Goal: Task Accomplishment & Management: Manage account settings

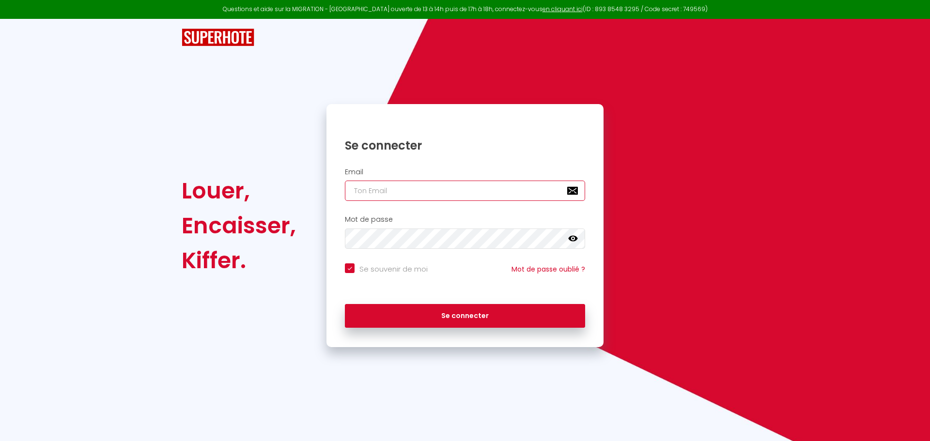
click at [357, 191] on input "email" at bounding box center [465, 191] width 240 height 20
type input "c"
checkbox input "true"
type input "co"
checkbox input "true"
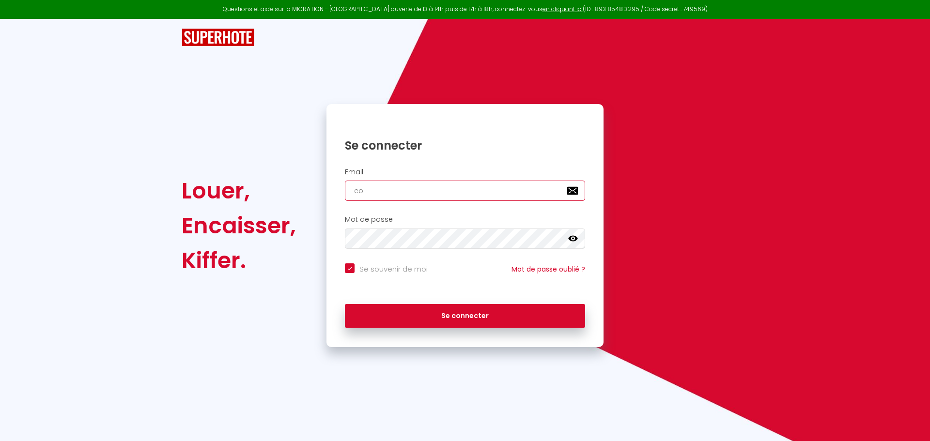
type input "con"
checkbox input "true"
type input "cont"
checkbox input "true"
type input "conta"
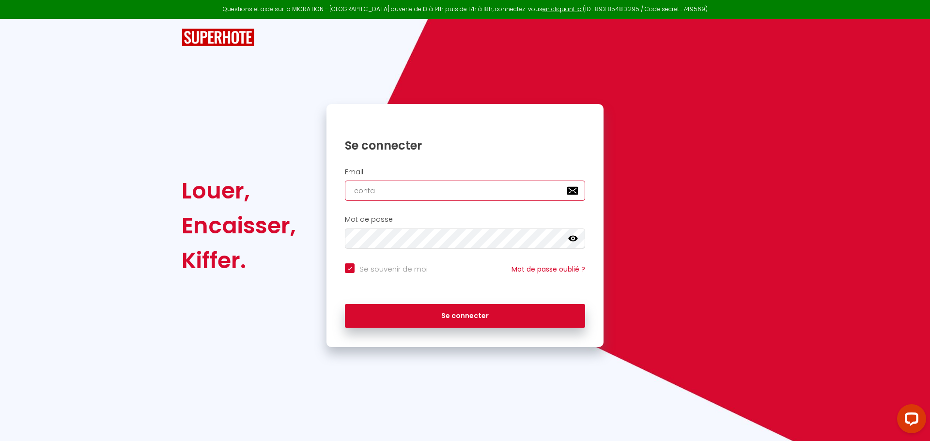
checkbox input "true"
type input "contac"
checkbox input "true"
type input "contact"
checkbox input "true"
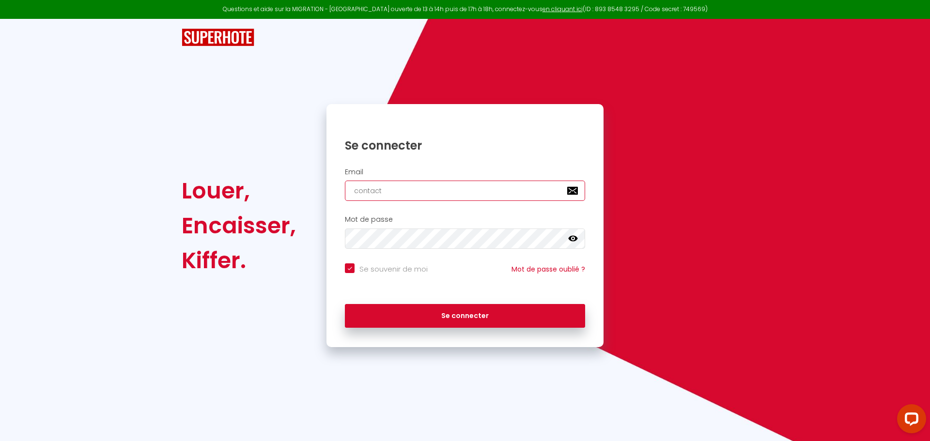
type input "contact@"
checkbox input "true"
type input "contact@m"
checkbox input "true"
type input "contact@"
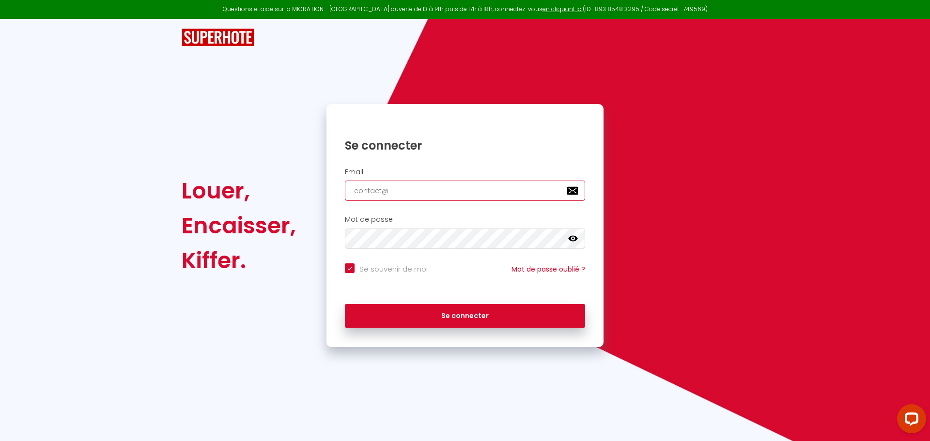
checkbox input "true"
type input "contact@l"
checkbox input "true"
type input "contact@la"
checkbox input "true"
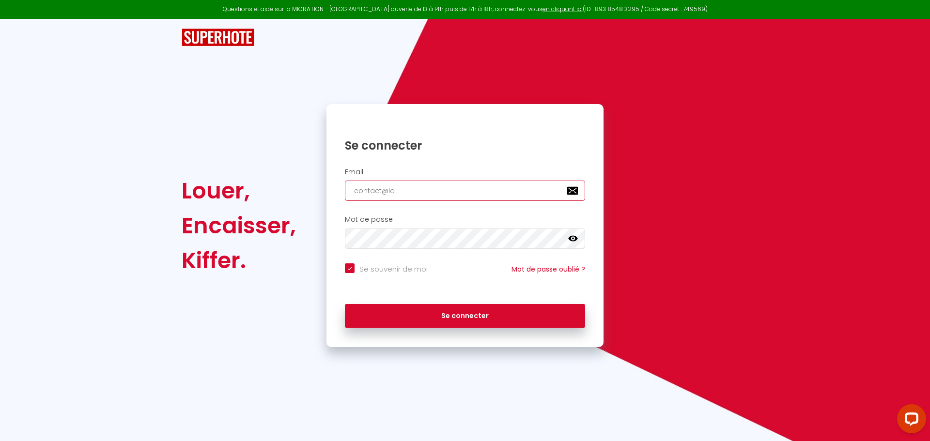
type input "contact@laf"
checkbox input "true"
type input "contact@lafi"
checkbox input "true"
type input "contact@lafin"
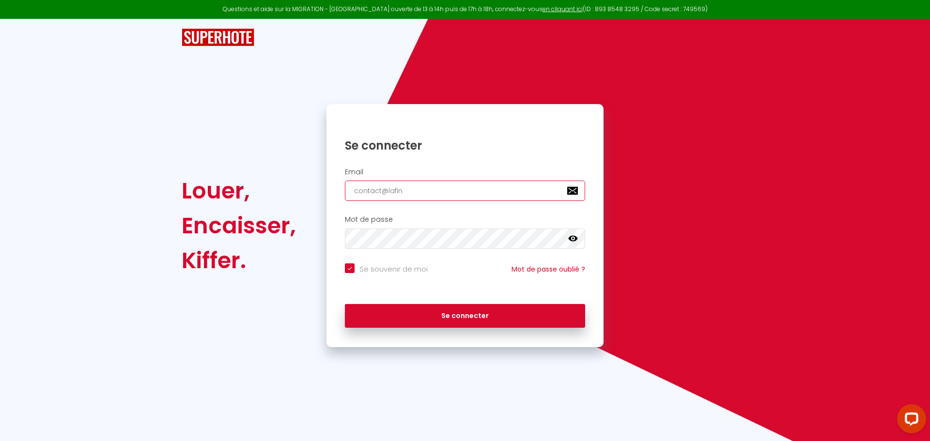
checkbox input "true"
type input "contact@lafine"
checkbox input "true"
type input "contact@lafinee"
checkbox input "true"
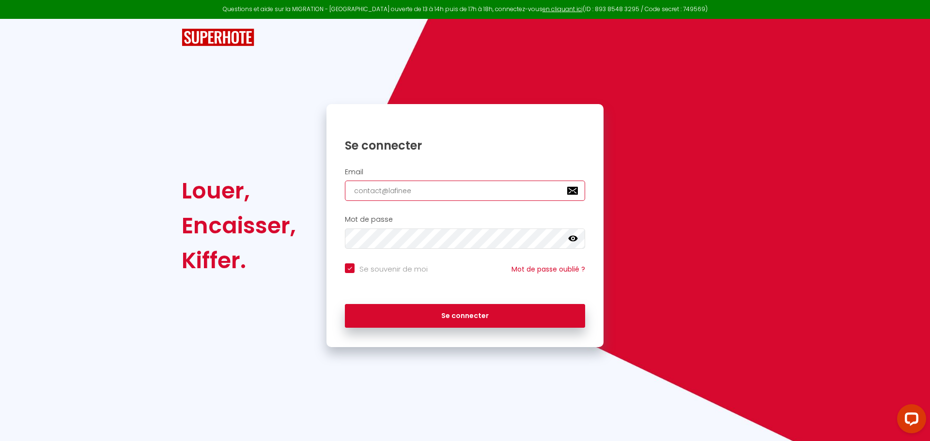
type input "contact@lafineeq"
checkbox input "true"
type input "contact@lafineequ"
checkbox input "true"
type input "contact@lafineequi"
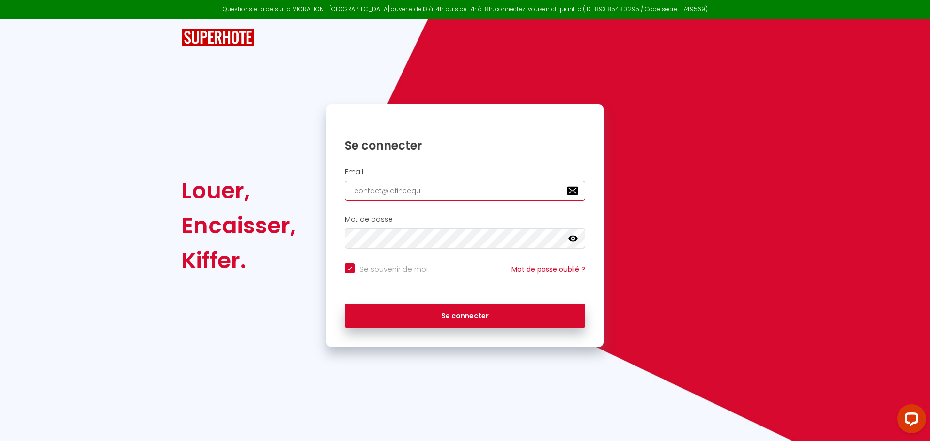
checkbox input "true"
type input "contact@lafineequip"
checkbox input "true"
type input "contact@lafineequipe"
checkbox input "true"
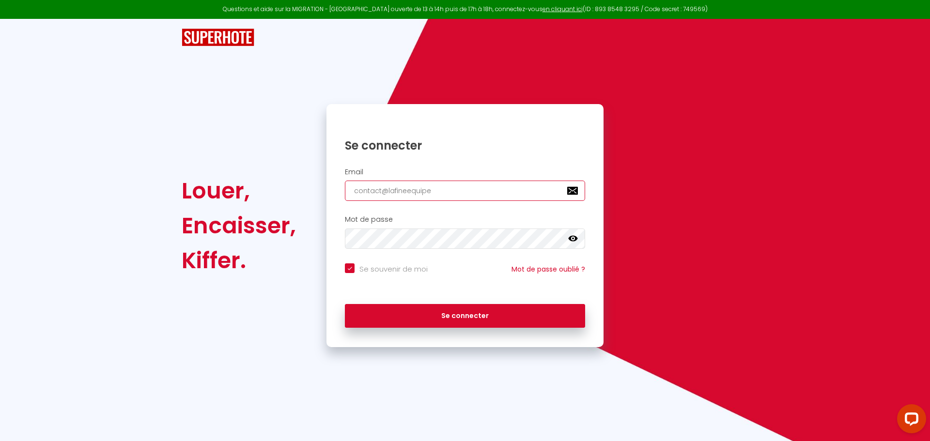
type input "contact@xn--lafineequipe-99a"
checkbox input "true"
type input "contact@lafineequipe"
checkbox input "true"
type input "contact@lafineequipe-"
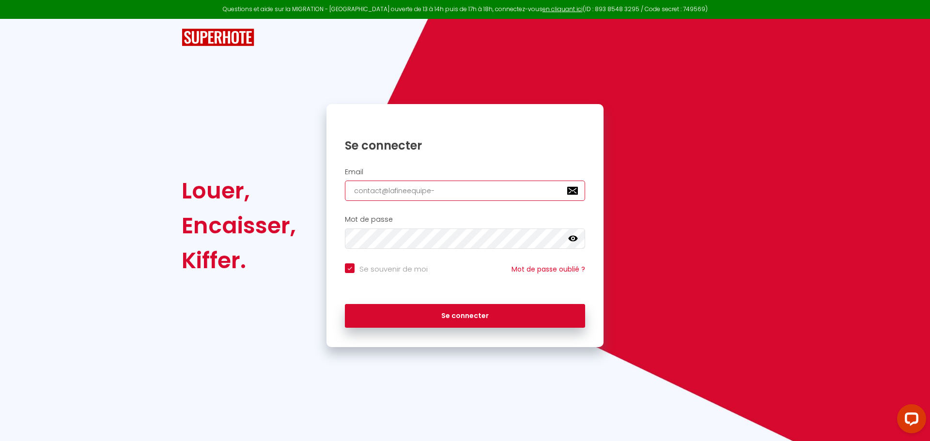
checkbox input "true"
type input "contact@lafineequipe-c"
checkbox input "true"
type input "contact@lafineequipe-co"
checkbox input "true"
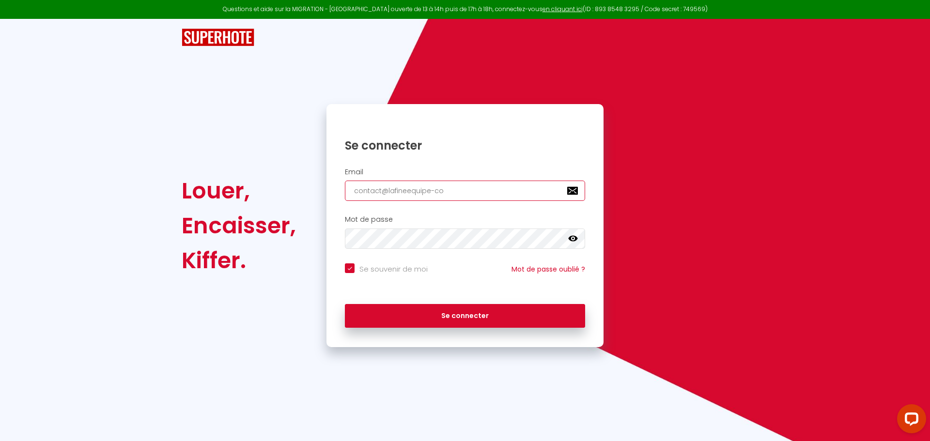
type input "contact@lafineequipe-con"
checkbox input "true"
type input "contact@lafineequipe-conc"
checkbox input "true"
type input "contact@lafineequipe-conce"
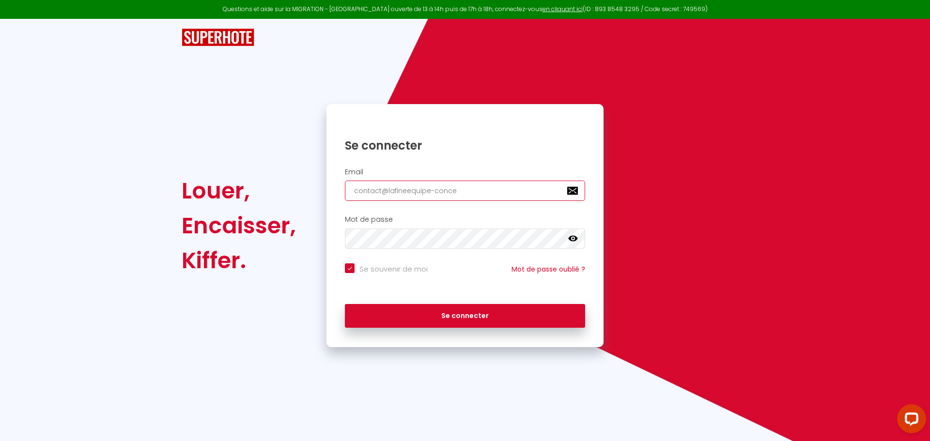
checkbox input "true"
type input "contact@lafineequipe-concer"
checkbox input "true"
type input "contact@lafineequipe-concerg"
checkbox input "true"
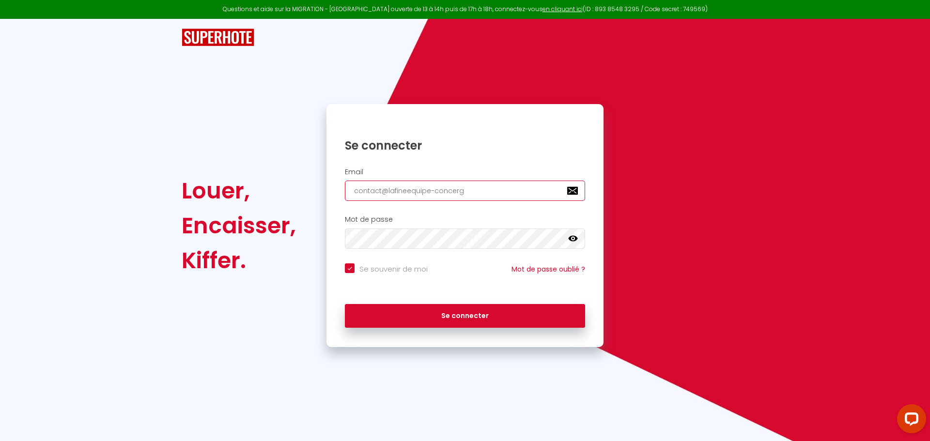
type input "contact@lafineequipe-concergi"
checkbox input "true"
type input "contact@lafineequipe-concergie"
checkbox input "true"
type input "contact@lafineequipe-concergier"
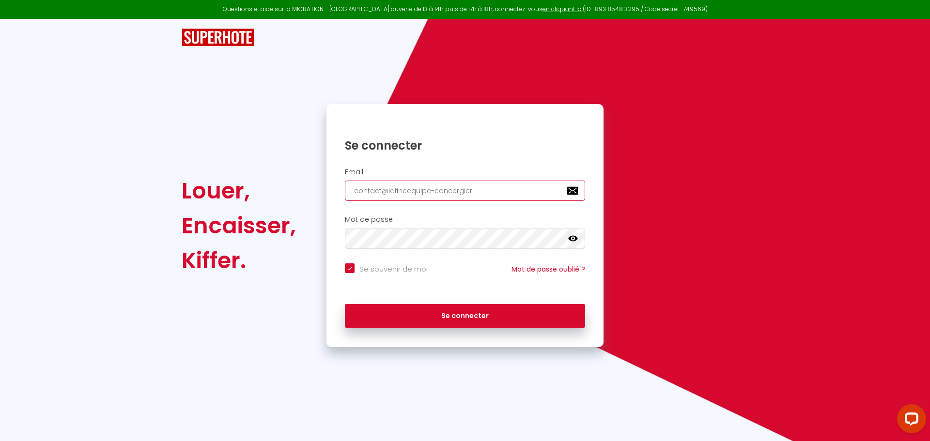
checkbox input "true"
type input "contact@lafineequipe-concergieru"
checkbox input "true"
type input "contact@lafineequipe-concergierue"
checkbox input "true"
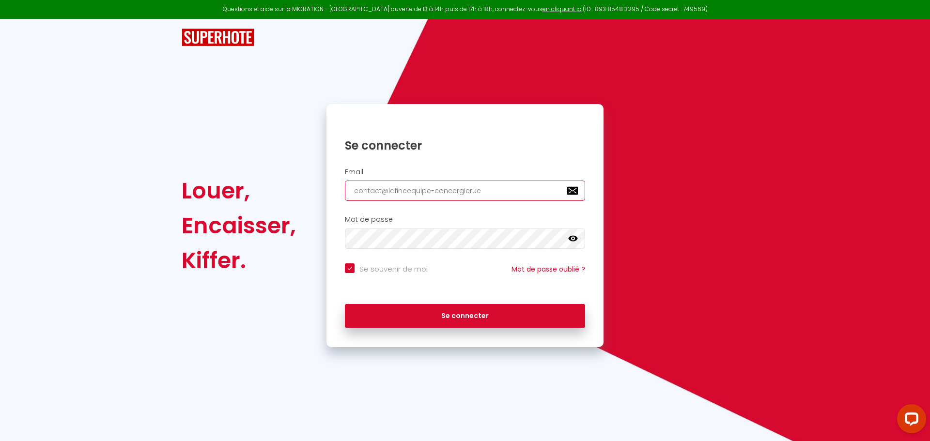
type input "contact@lafineequipe-concergieru"
checkbox input "true"
type input "contact@lafineequipe-concergier"
checkbox input "true"
type input "contact@lafineequipe-concergie"
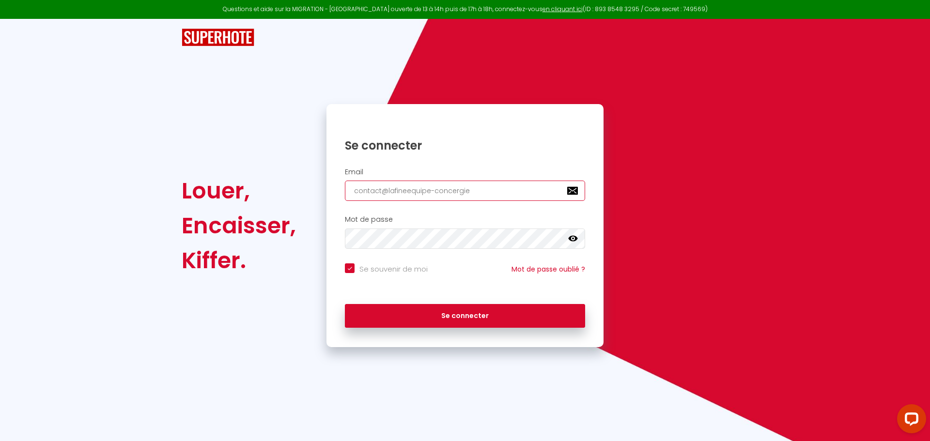
checkbox input "true"
type input "contact@lafineequipe-concergi"
checkbox input "true"
type input "contact@lafineequipe-concerg"
checkbox input "true"
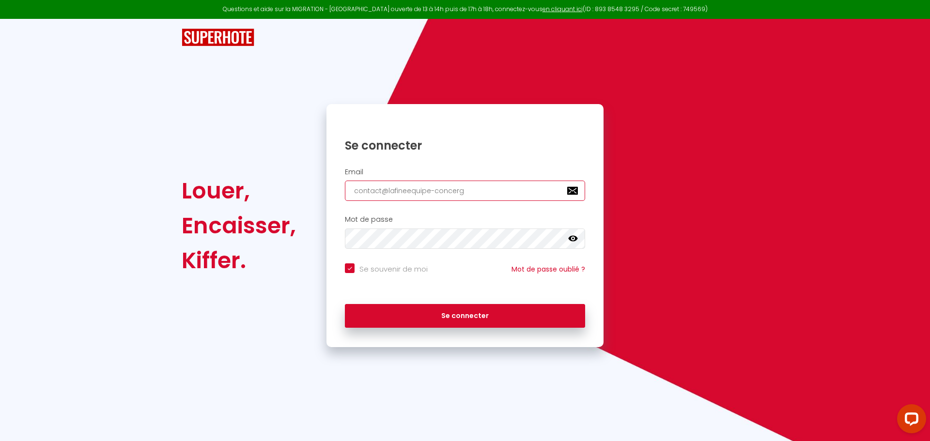
type input "contact@lafineequipe-concerge"
checkbox input "true"
type input "contact@lafineequipe-concerger"
checkbox input "true"
type input "contact@lafineequipe-concergeri"
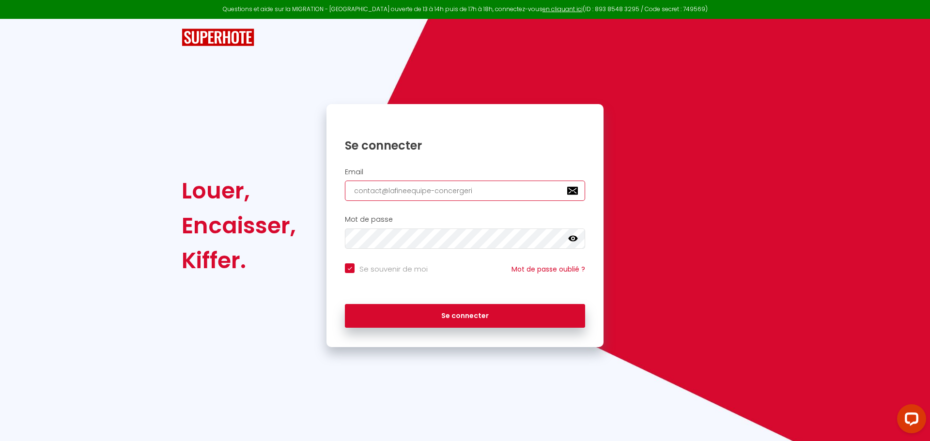
checkbox input "true"
type input "contact@lafineequipe-concergerie"
checkbox input "true"
type input "contact@lafineequipe-concergerie."
checkbox input "true"
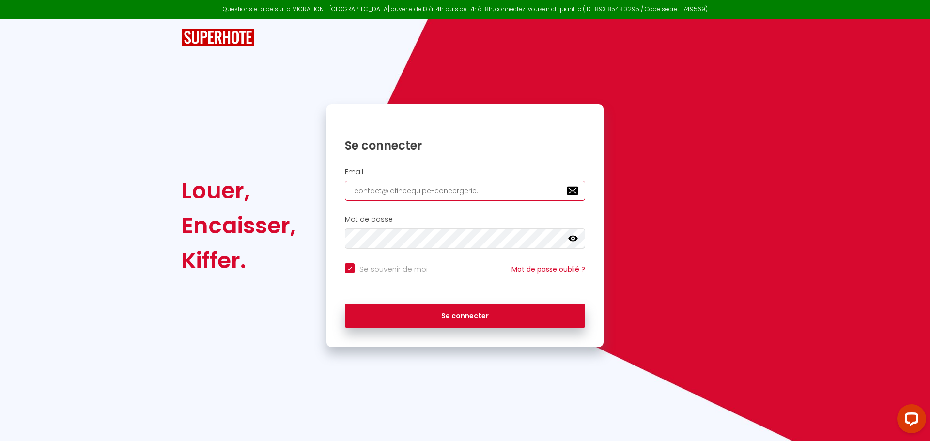
type input "contact@lafineequipe-concergerie.f"
checkbox input "true"
type input "[EMAIL_ADDRESS][DOMAIN_NAME]"
checkbox input "true"
type input "[EMAIL_ADDRESS][DOMAIN_NAME]"
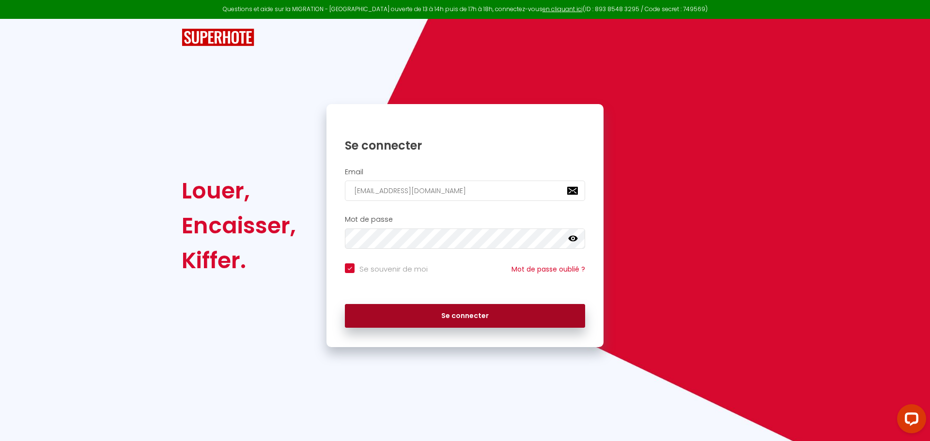
click at [394, 313] on button "Se connecter" at bounding box center [465, 316] width 240 height 24
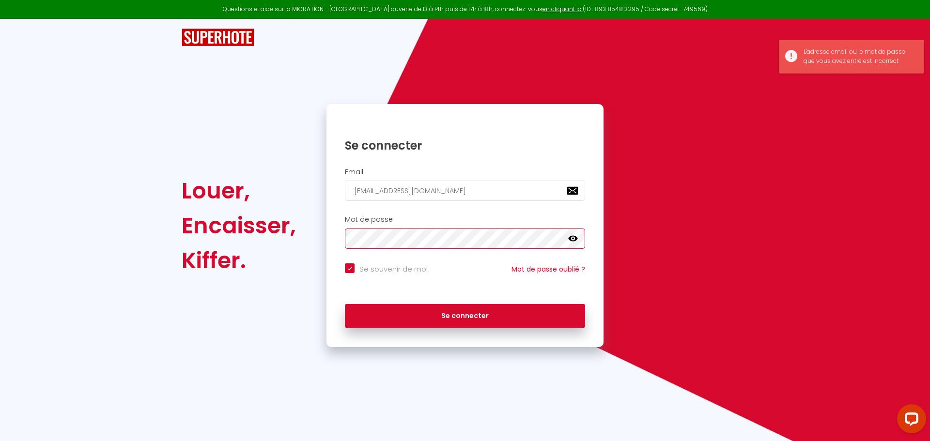
click at [323, 237] on div "Se connecter Email [EMAIL_ADDRESS][DOMAIN_NAME] Mot de passe false Se souvenir …" at bounding box center [465, 225] width 290 height 243
click at [573, 239] on icon at bounding box center [573, 239] width 10 height 6
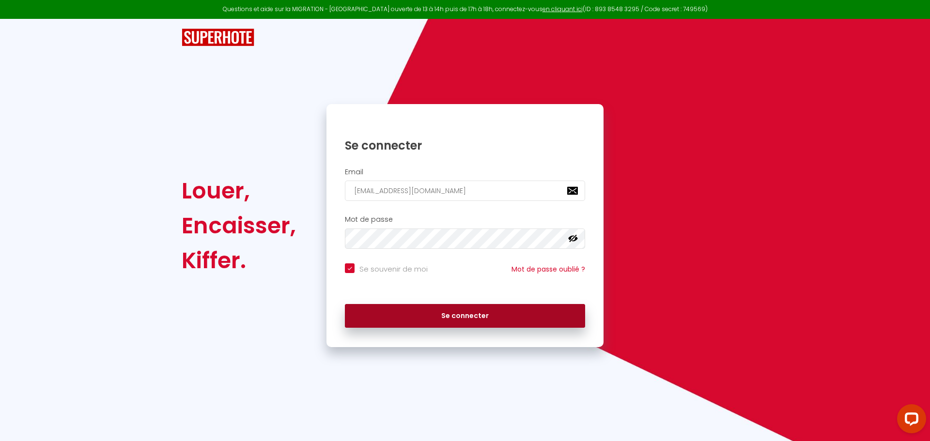
click at [409, 314] on button "Se connecter" at bounding box center [465, 316] width 240 height 24
click at [391, 318] on button "Se connecter" at bounding box center [465, 316] width 240 height 24
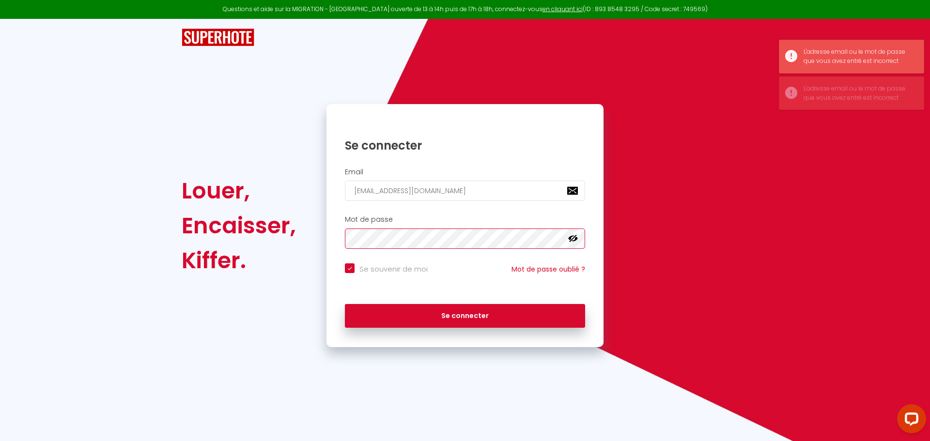
click at [220, 222] on div "Louer, Encaisser, [PERSON_NAME]. Se connecter Email [EMAIL_ADDRESS][DOMAIN_NAME…" at bounding box center [465, 225] width 580 height 243
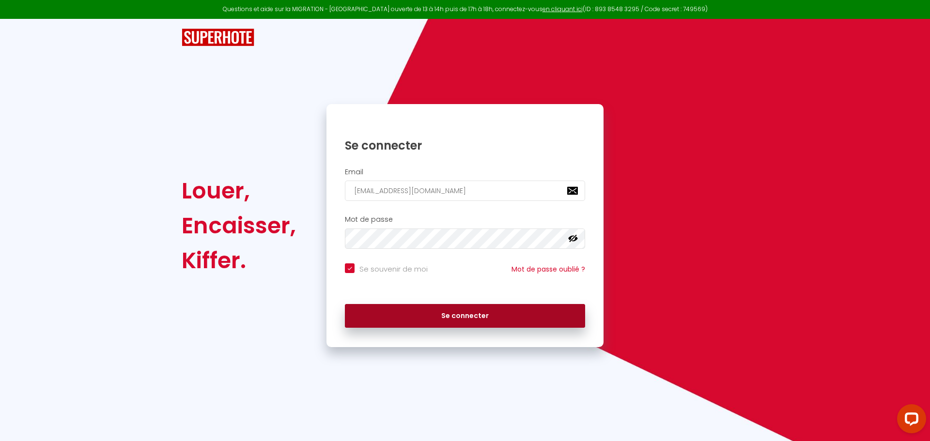
click at [375, 312] on button "Se connecter" at bounding box center [465, 316] width 240 height 24
click at [419, 316] on button "Se connecter" at bounding box center [465, 316] width 240 height 24
click at [414, 315] on button "Se connecter" at bounding box center [465, 316] width 240 height 24
checkbox input "true"
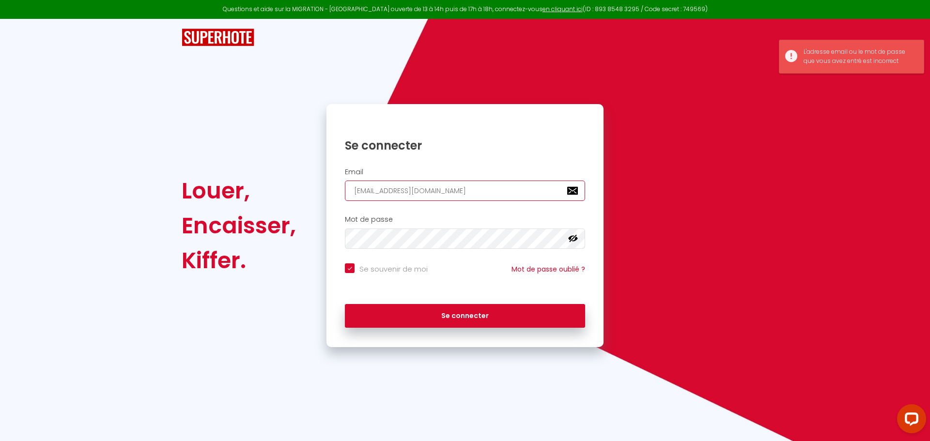
drag, startPoint x: 481, startPoint y: 197, endPoint x: 474, endPoint y: 192, distance: 8.6
click at [474, 192] on input "[EMAIL_ADDRESS][DOMAIN_NAME]" at bounding box center [465, 191] width 240 height 20
click at [477, 192] on input "[EMAIL_ADDRESS][DOMAIN_NAME]" at bounding box center [465, 191] width 240 height 20
